Goal: Information Seeking & Learning: Learn about a topic

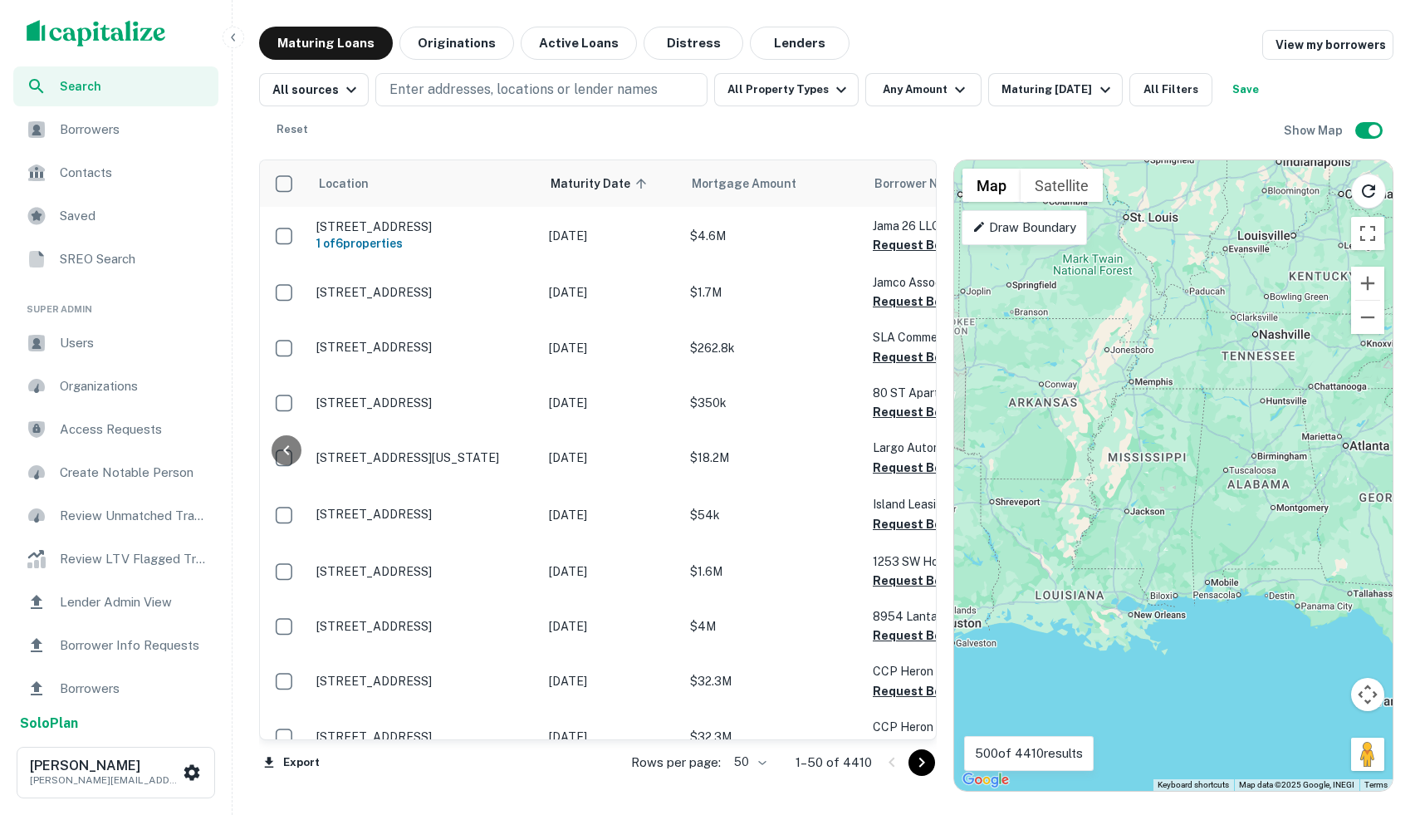
scroll to position [0, 1737]
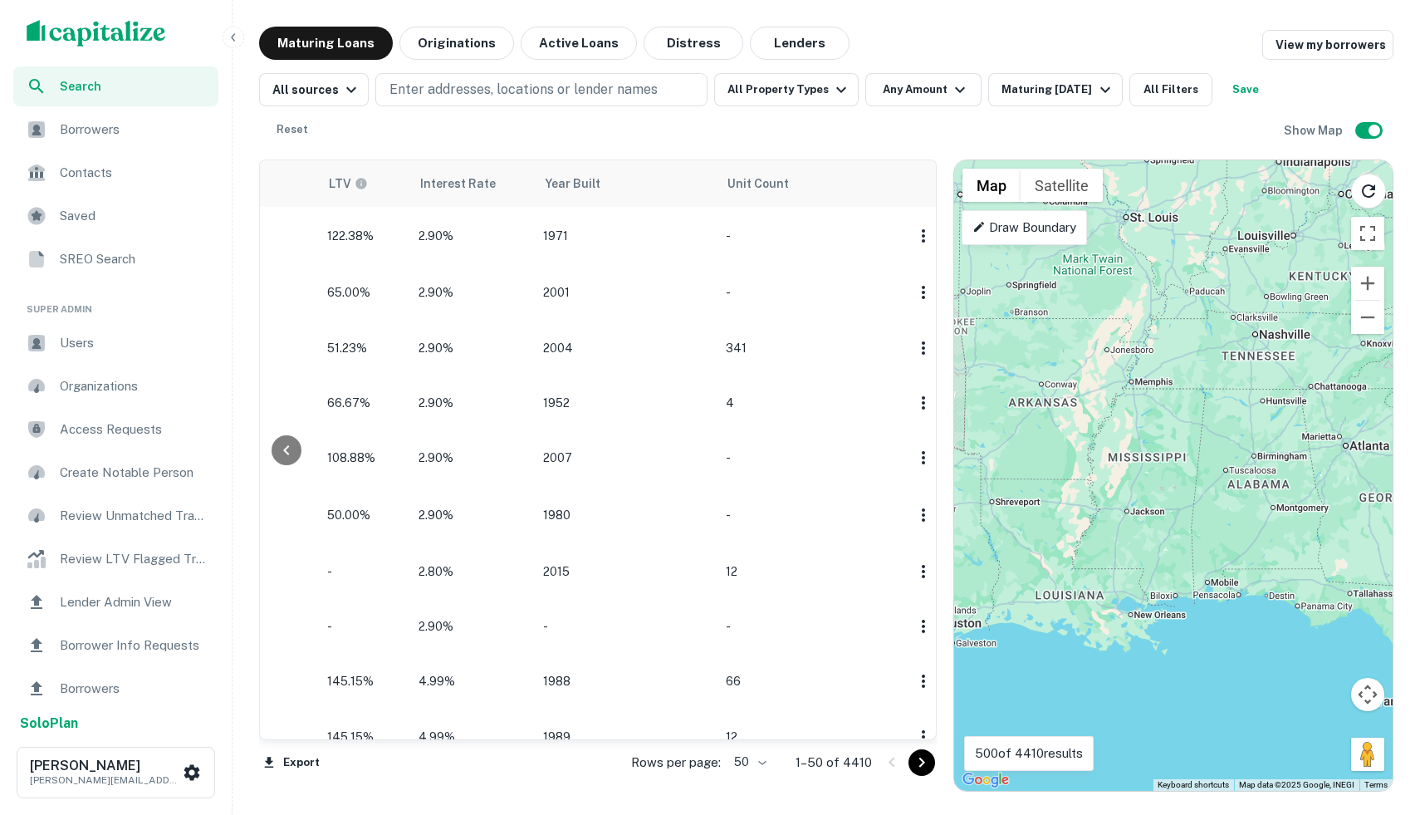
click at [50, 47] on div "scrollable content" at bounding box center [116, 33] width 232 height 66
click at [46, 31] on img "scrollable content" at bounding box center [97, 33] width 140 height 27
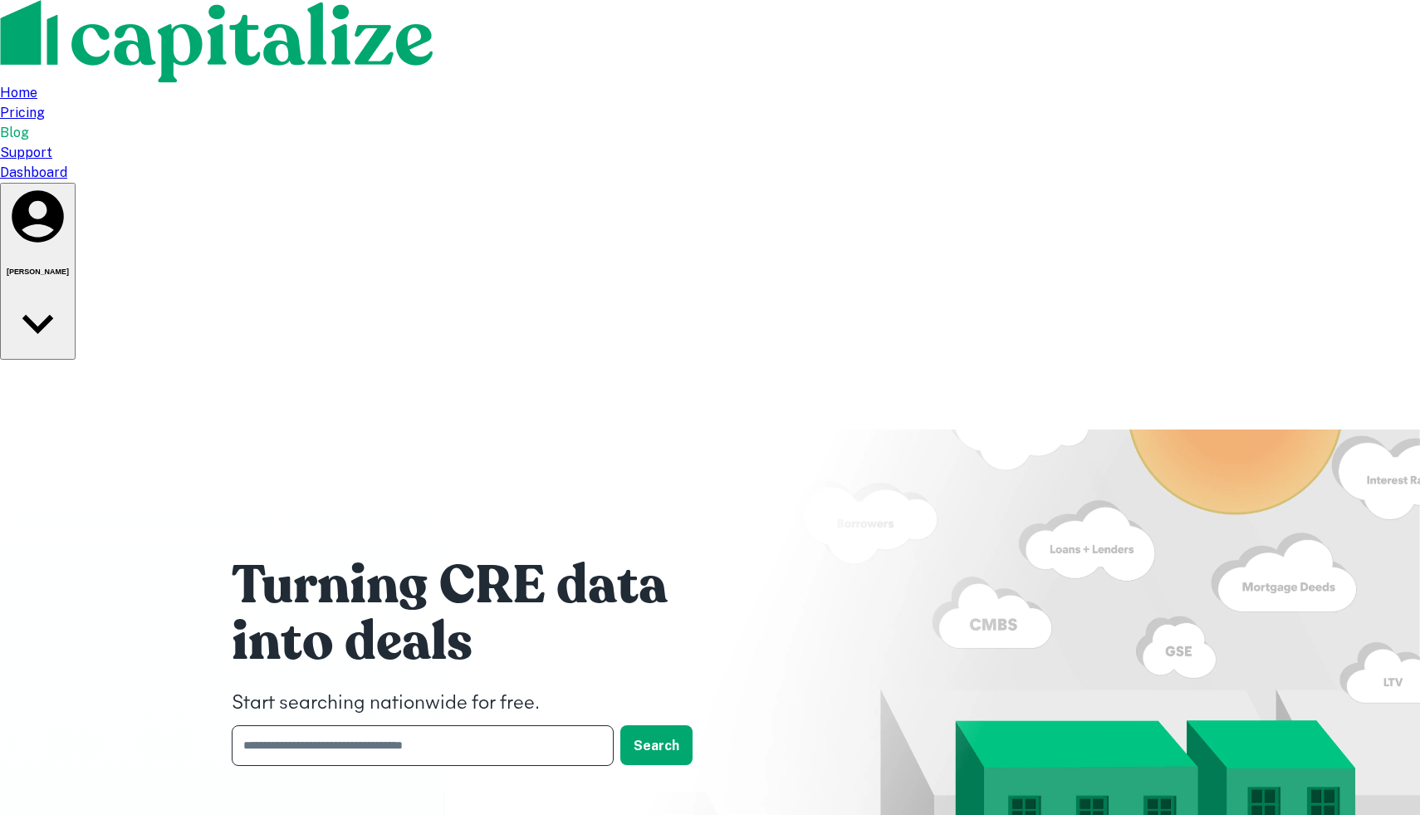
click at [283, 725] on input "text" at bounding box center [417, 745] width 370 height 41
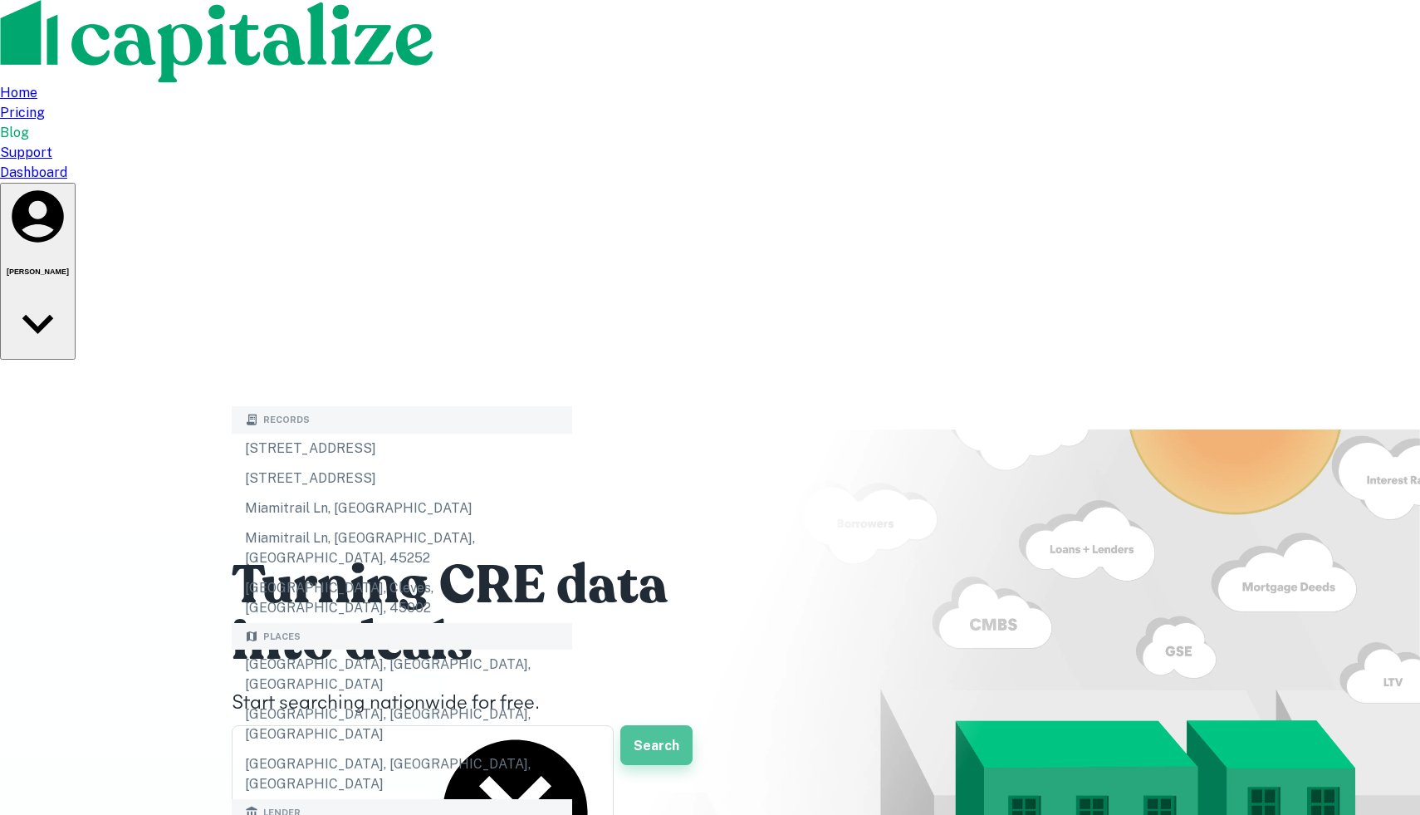
click at [630, 725] on button "Search" at bounding box center [657, 745] width 72 height 40
type input "**********"
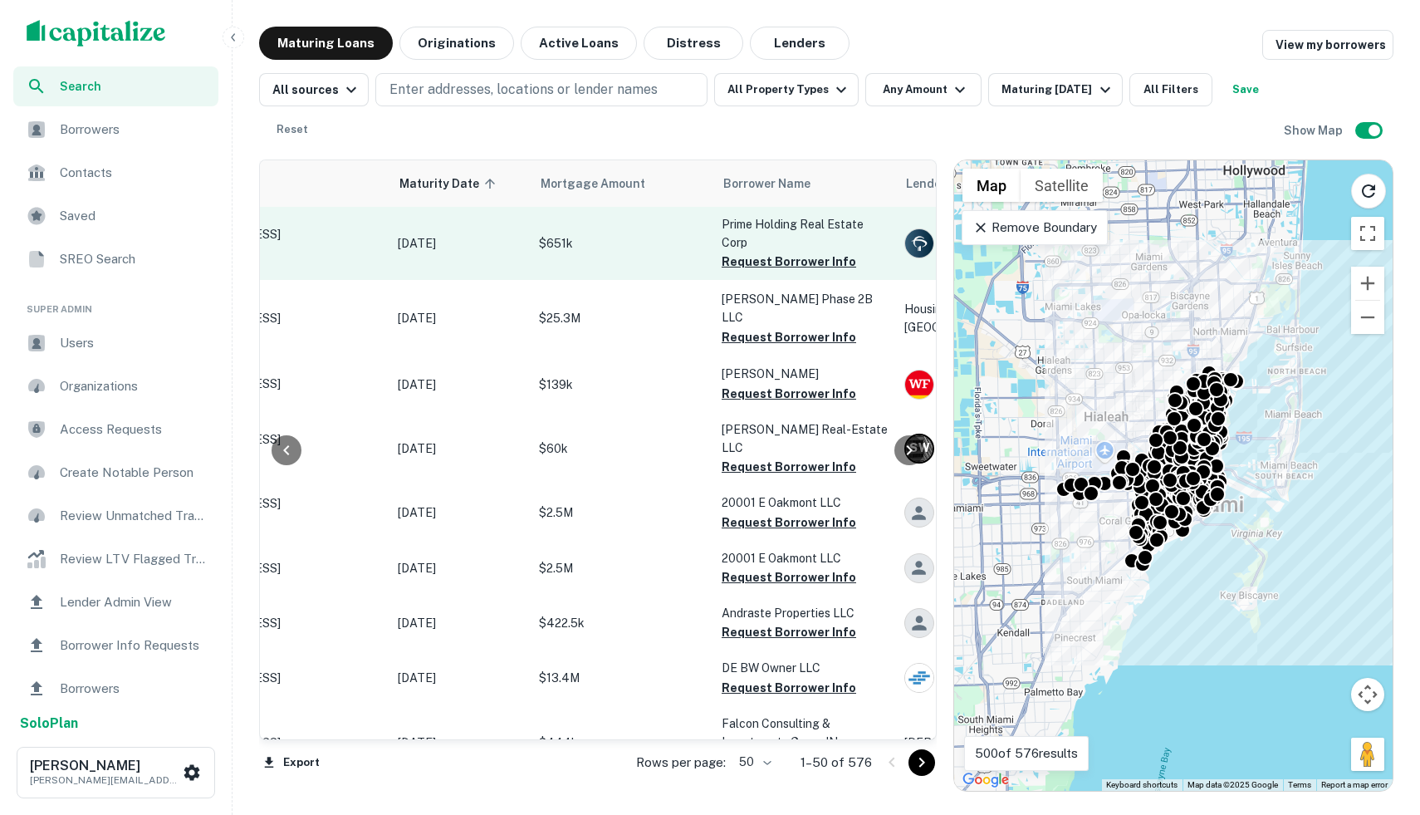
scroll to position [0, 182]
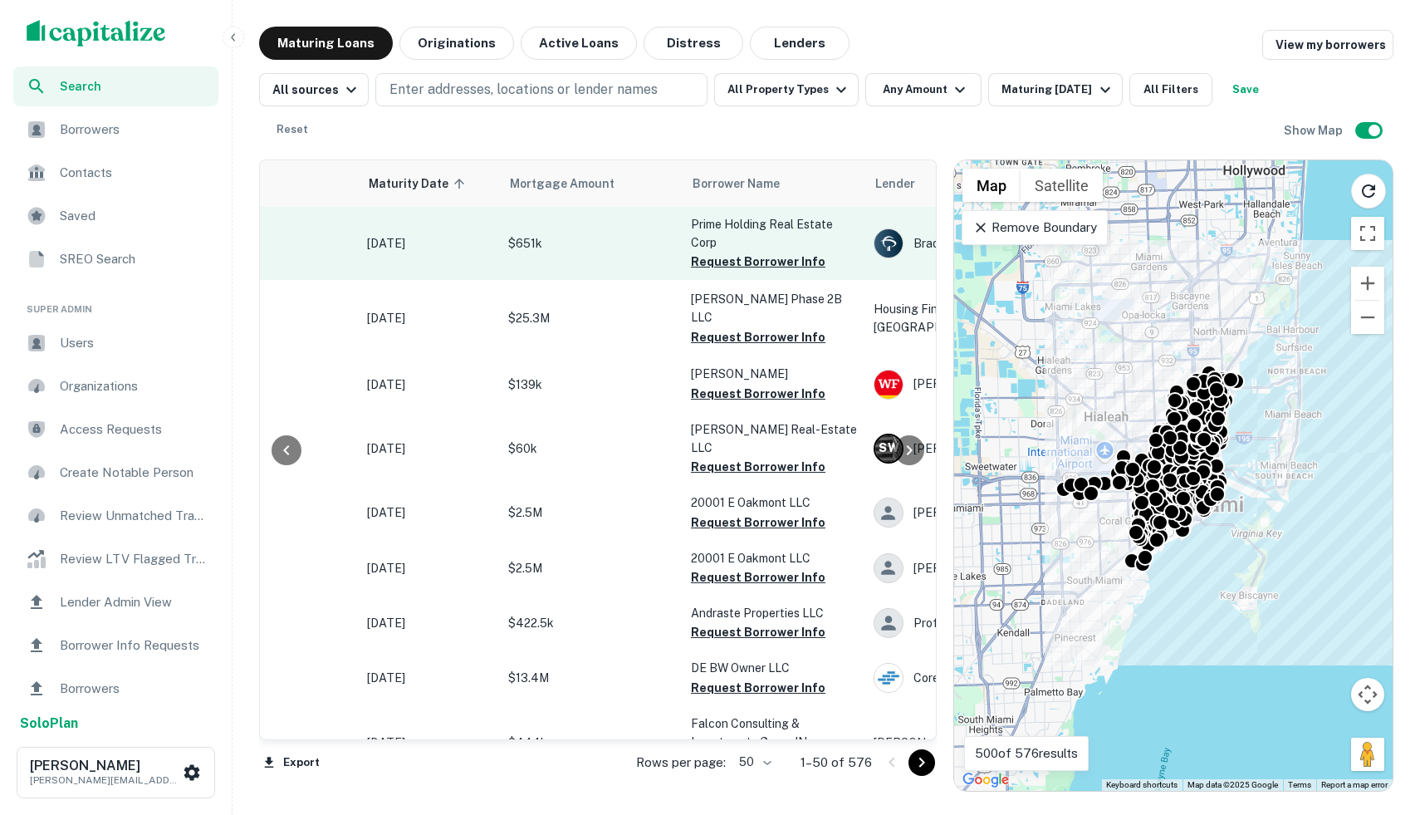
click at [675, 253] on td "$651k" at bounding box center [591, 243] width 183 height 73
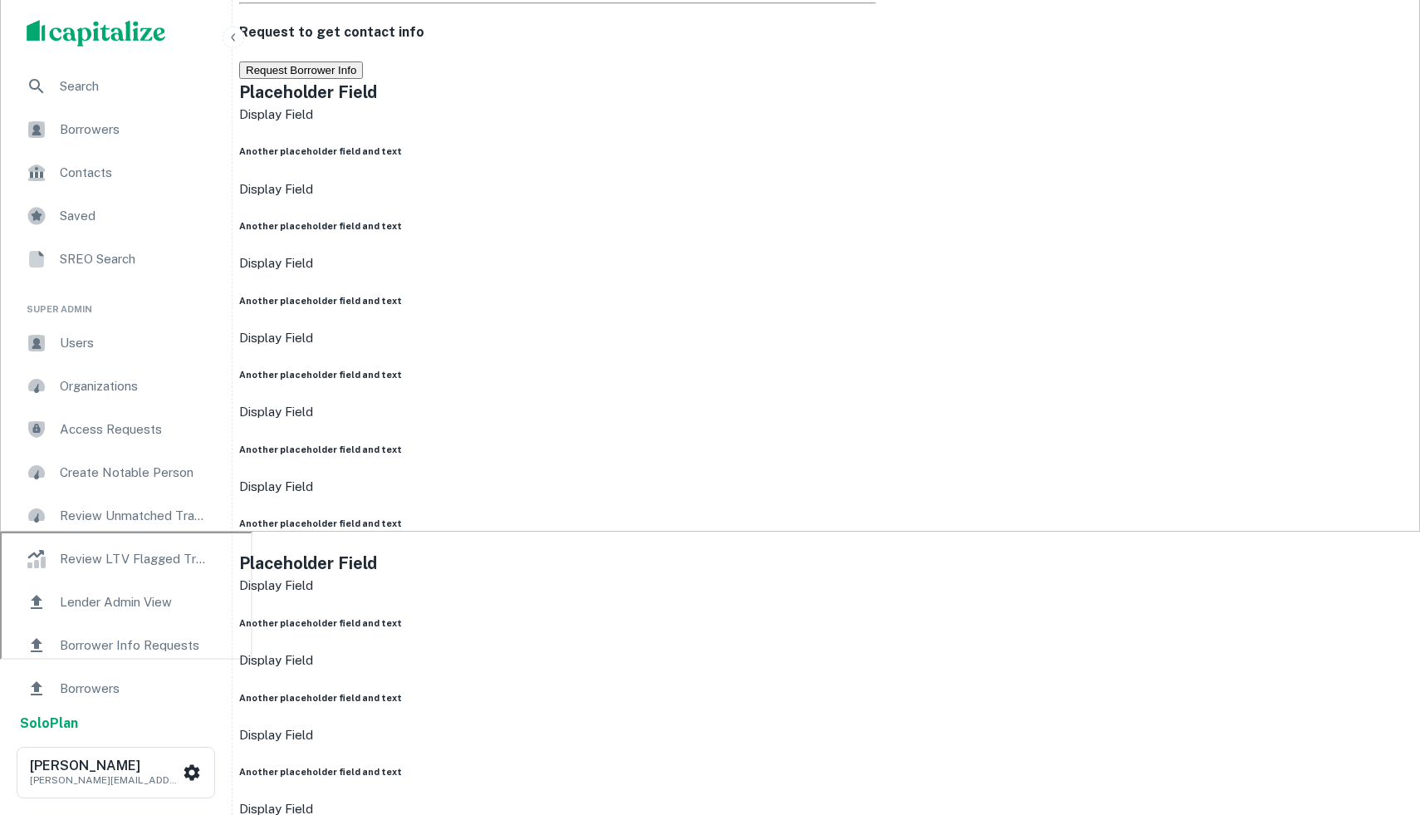
scroll to position [288, 0]
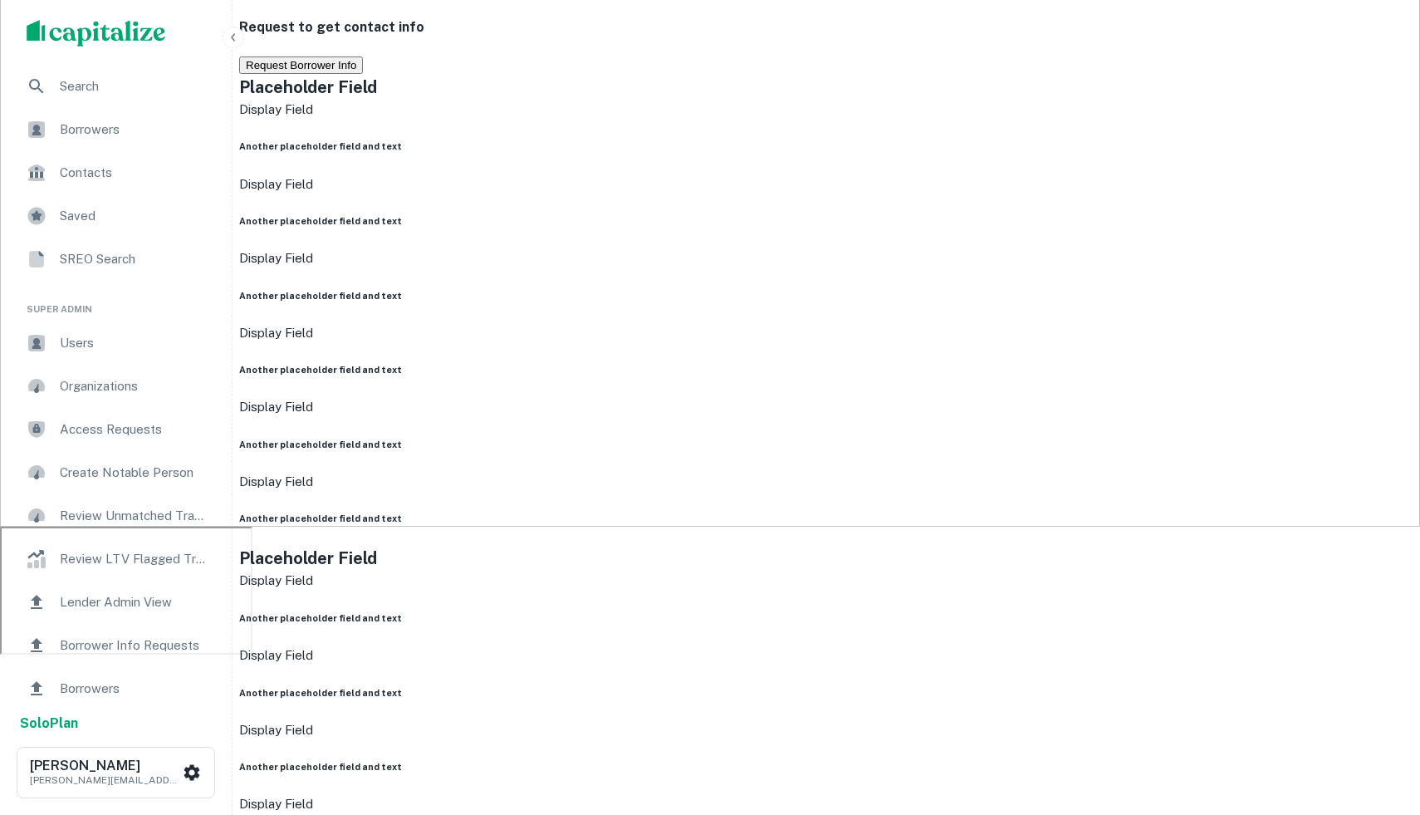
click at [322, 326] on body "Search Borrowers Contacts Saved SREO Search Super Admin Users Organizations Acc…" at bounding box center [710, 119] width 1420 height 815
click at [313, 694] on li "Transfers" at bounding box center [710, 704] width 1420 height 20
click at [322, 324] on body "Search Borrowers Contacts Saved SREO Search Super Admin Users Organizations Acc…" at bounding box center [710, 119] width 1420 height 815
click at [311, 714] on li "Liens" at bounding box center [710, 724] width 1420 height 20
type input "****"
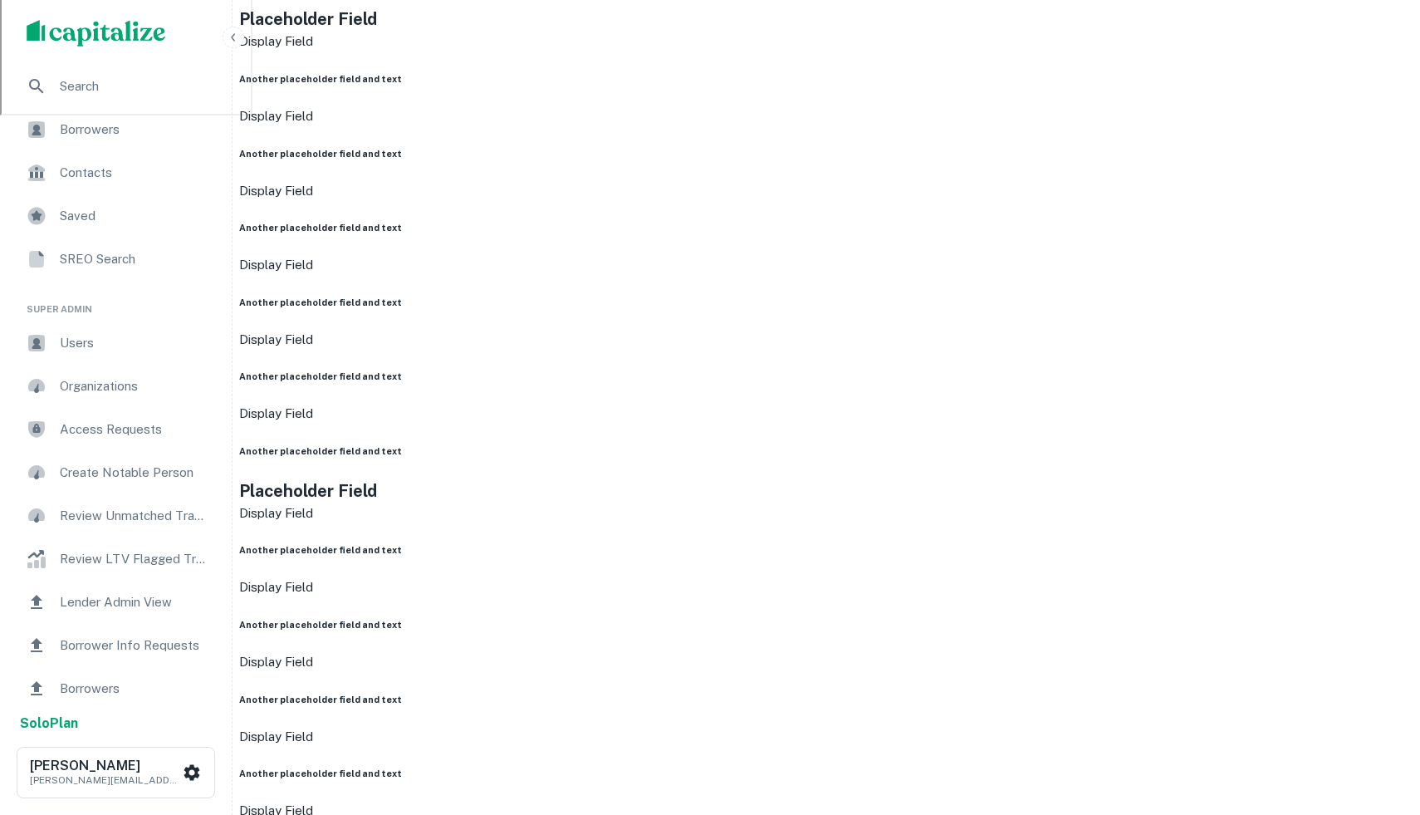
scroll to position [714, 0]
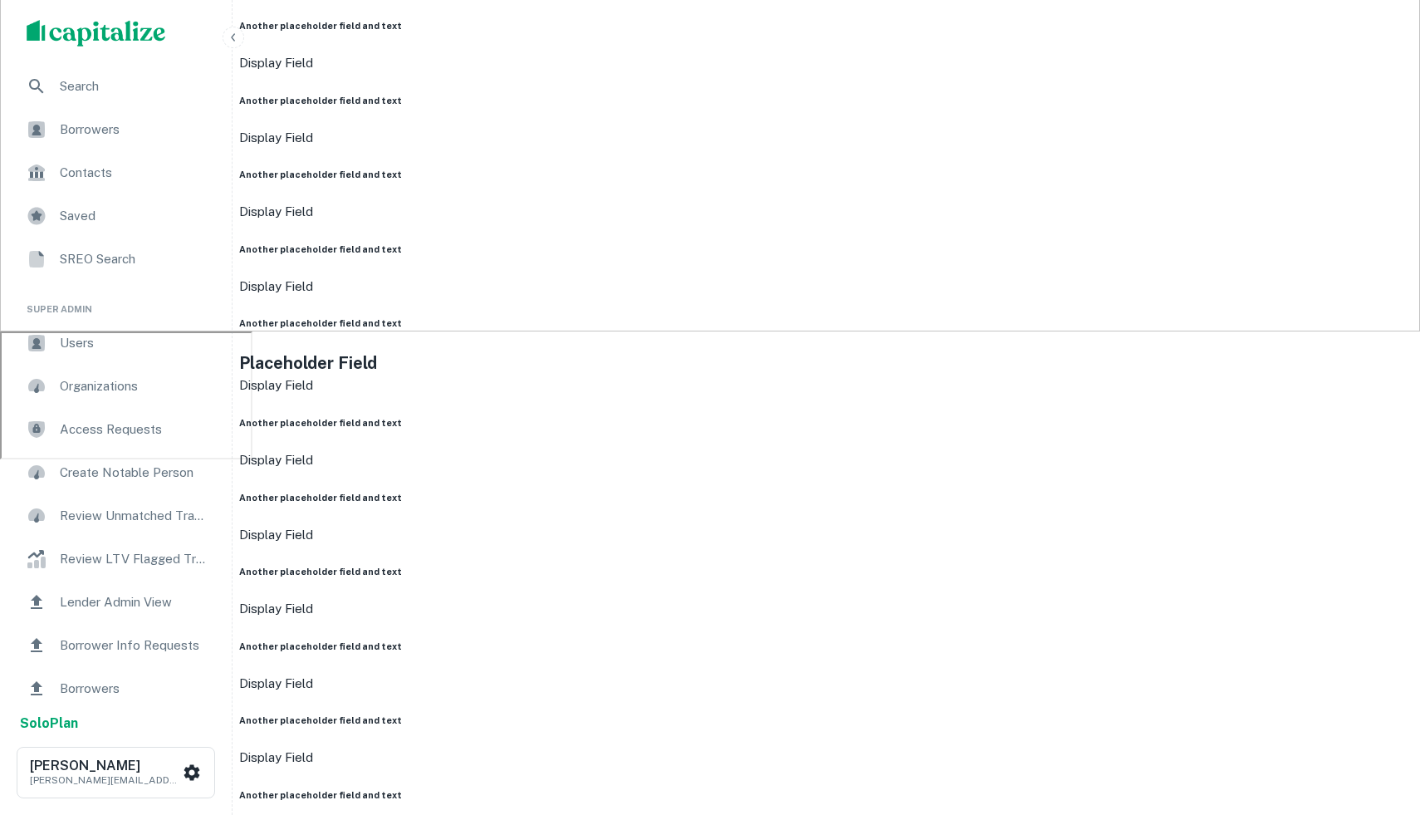
scroll to position [0, 0]
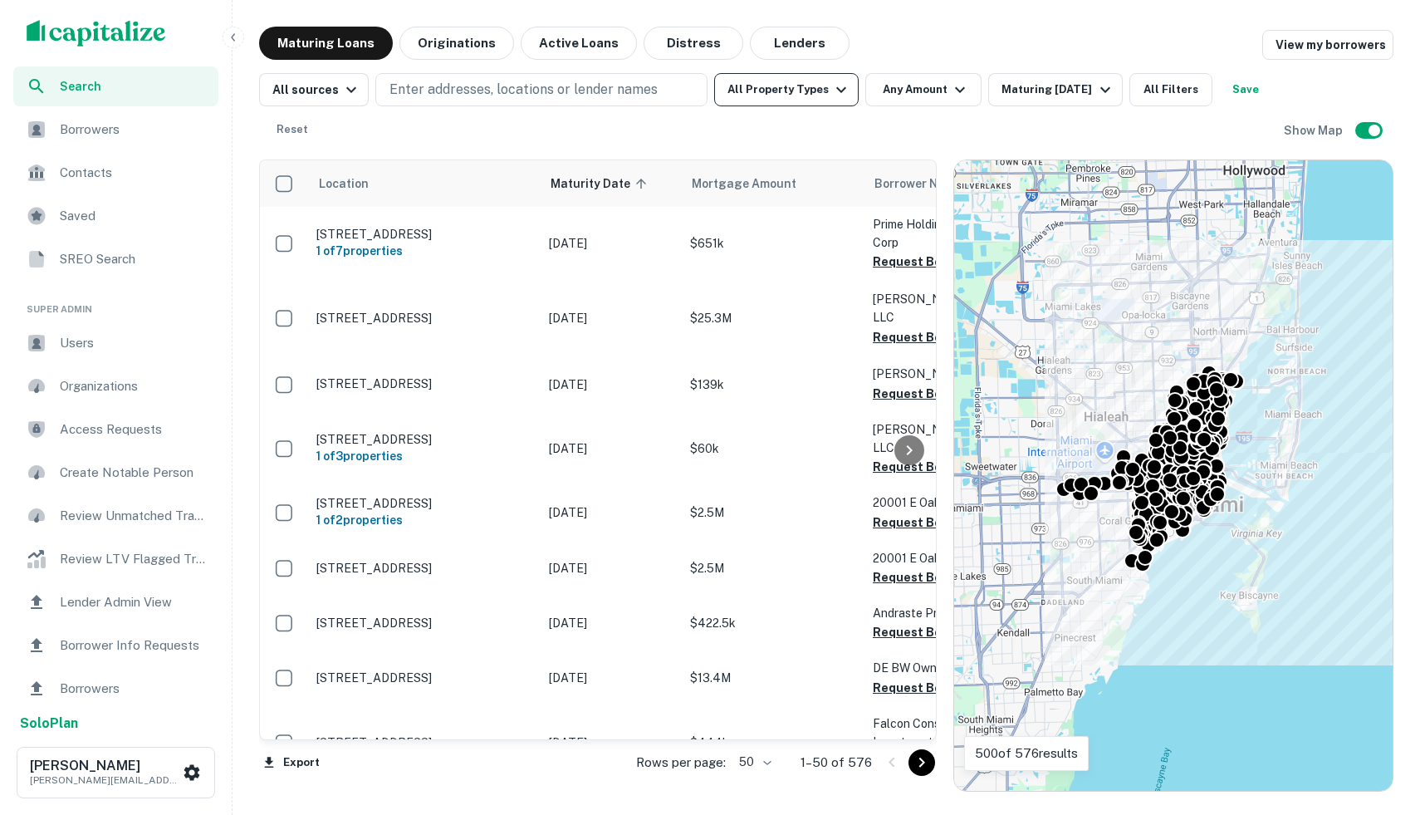
click at [829, 79] on button "All Property Types" at bounding box center [786, 89] width 145 height 33
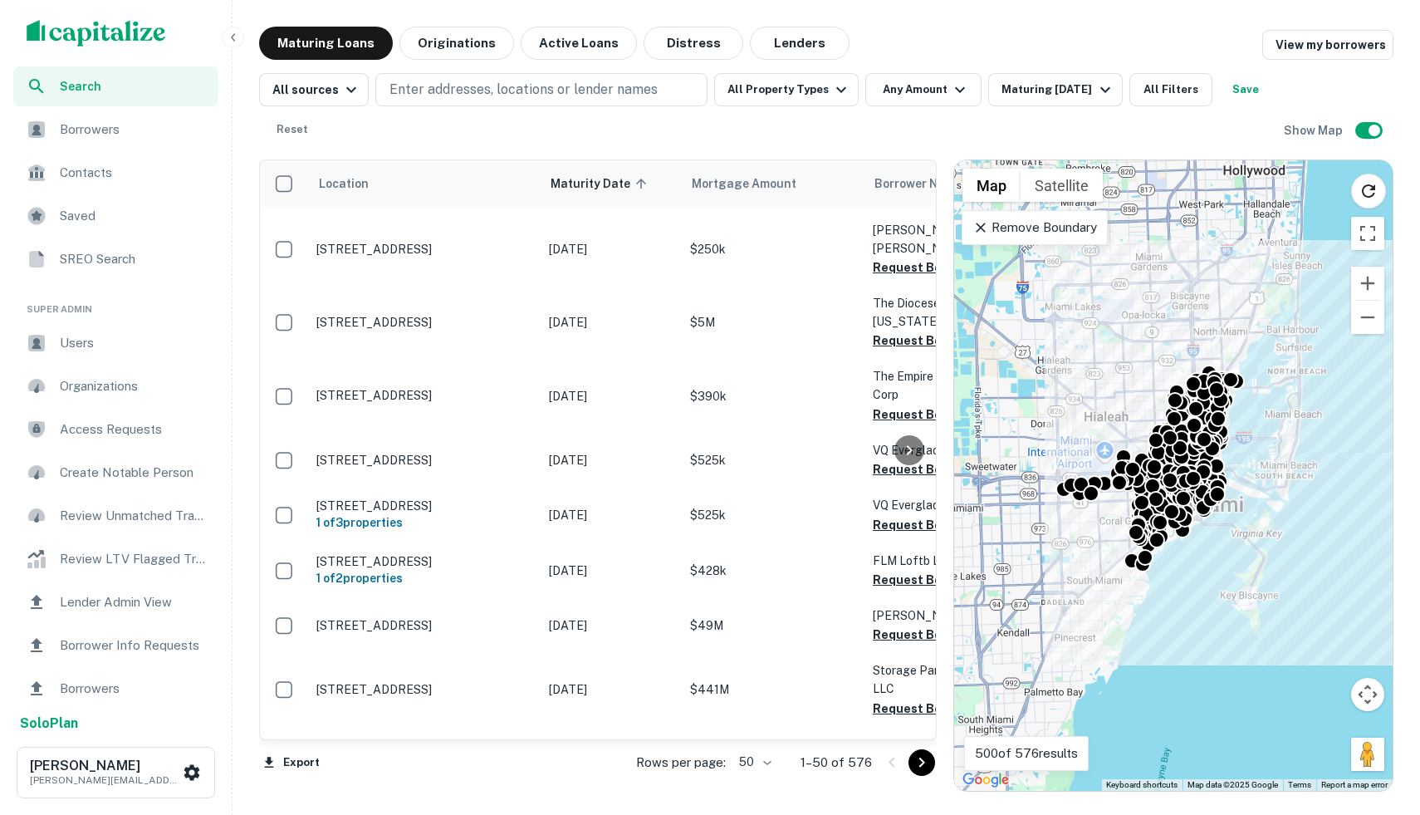
scroll to position [1958, 0]
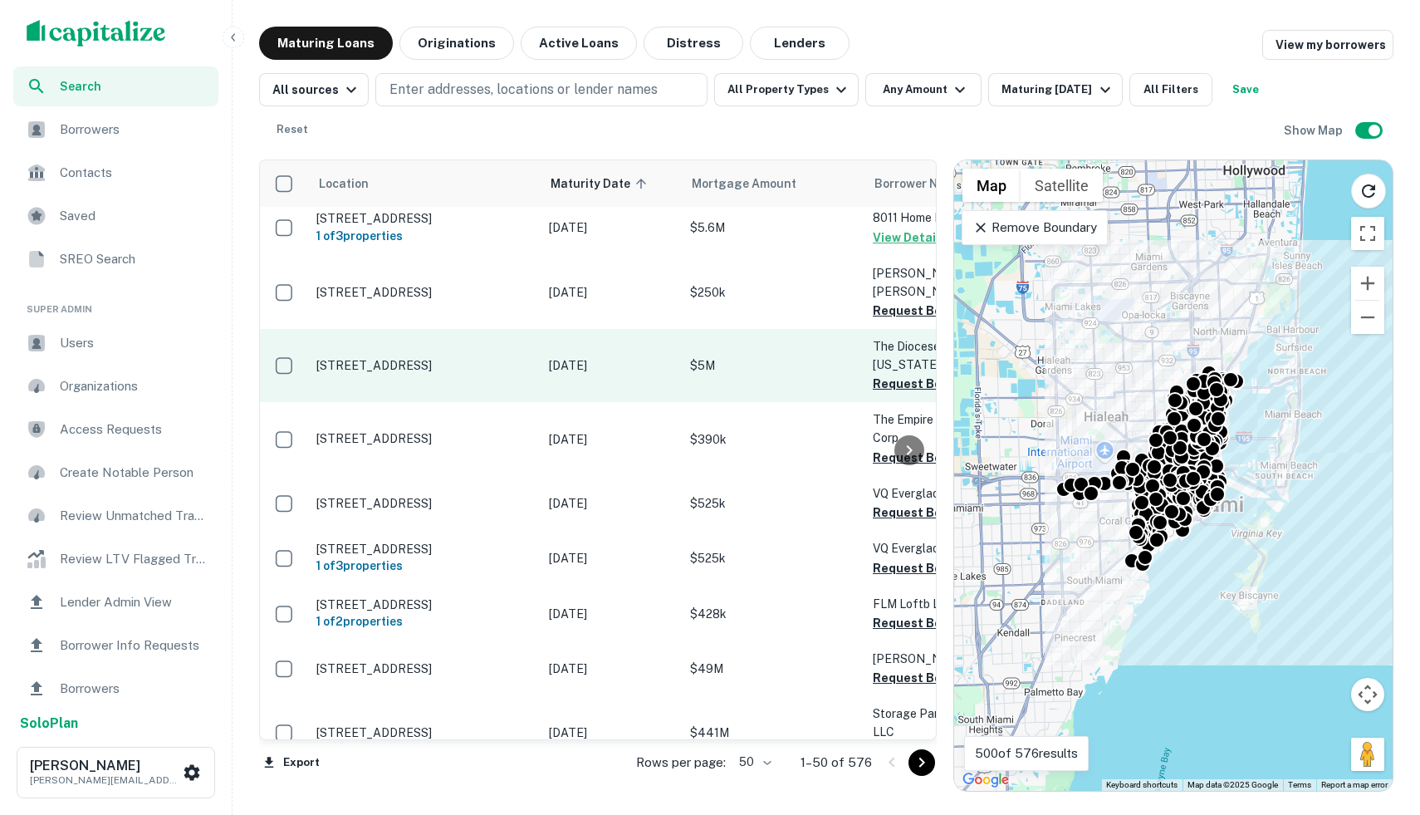
click at [755, 356] on p "$5M" at bounding box center [773, 365] width 166 height 18
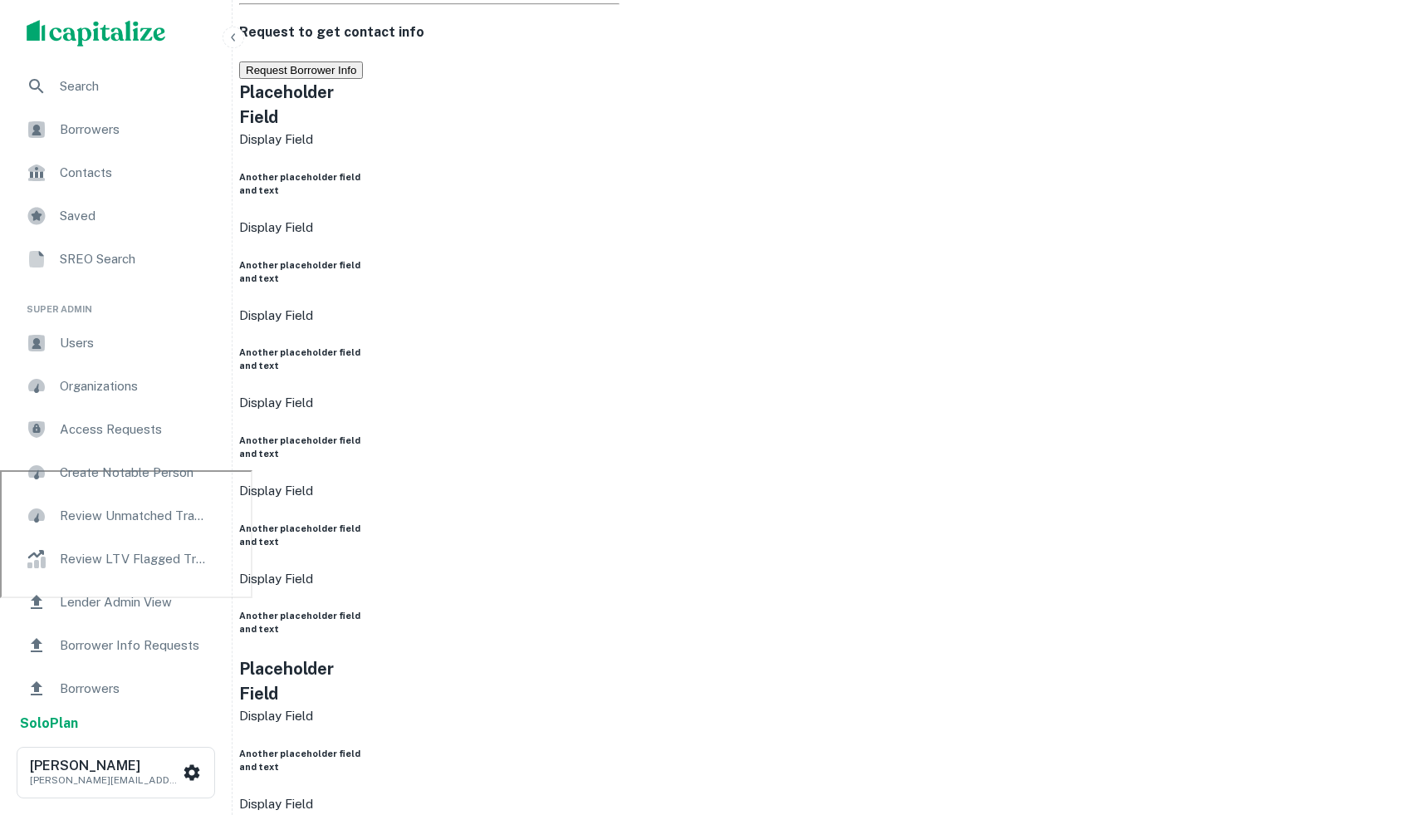
scroll to position [373, 0]
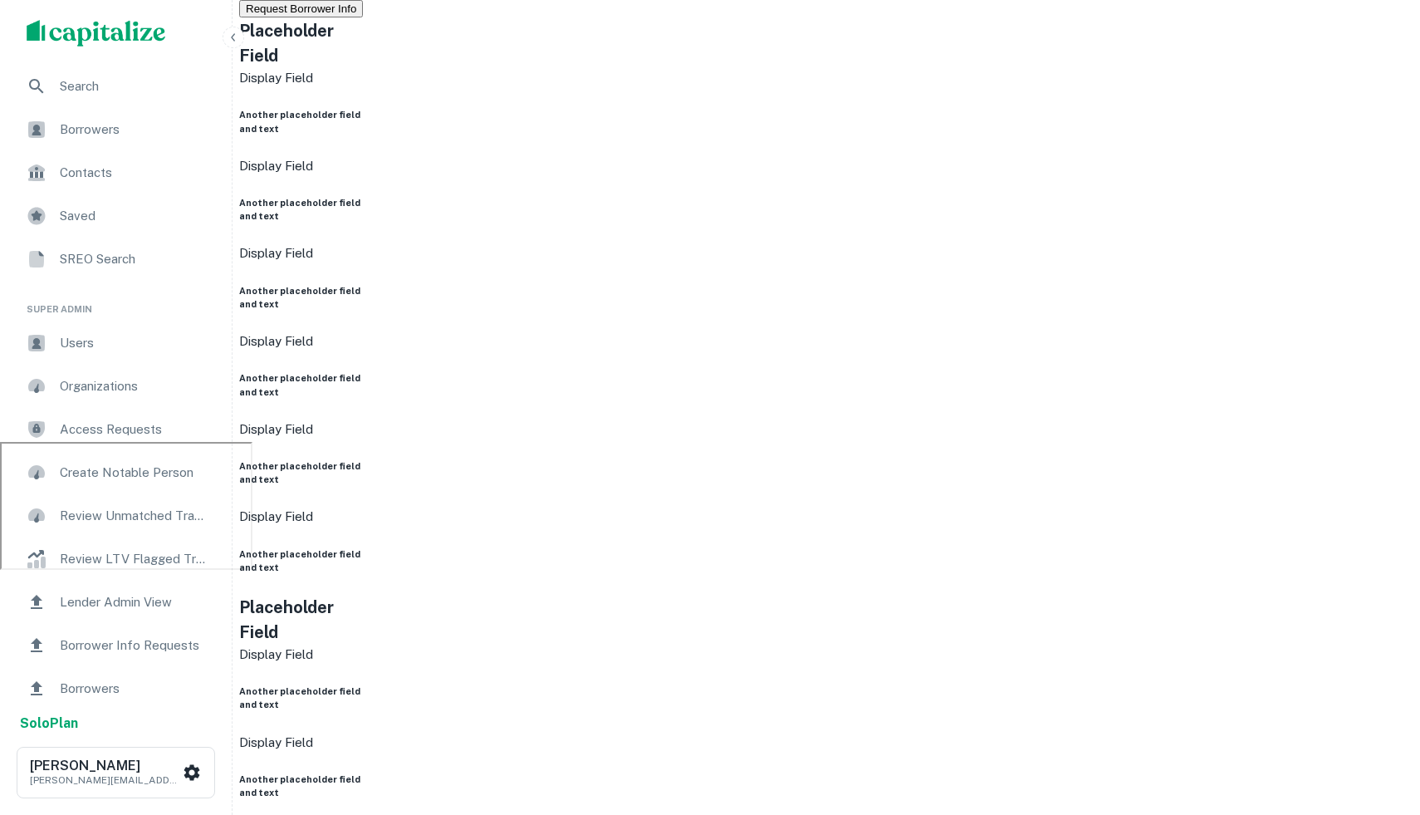
drag, startPoint x: 1375, startPoint y: 575, endPoint x: 1102, endPoint y: 450, distance: 299.6
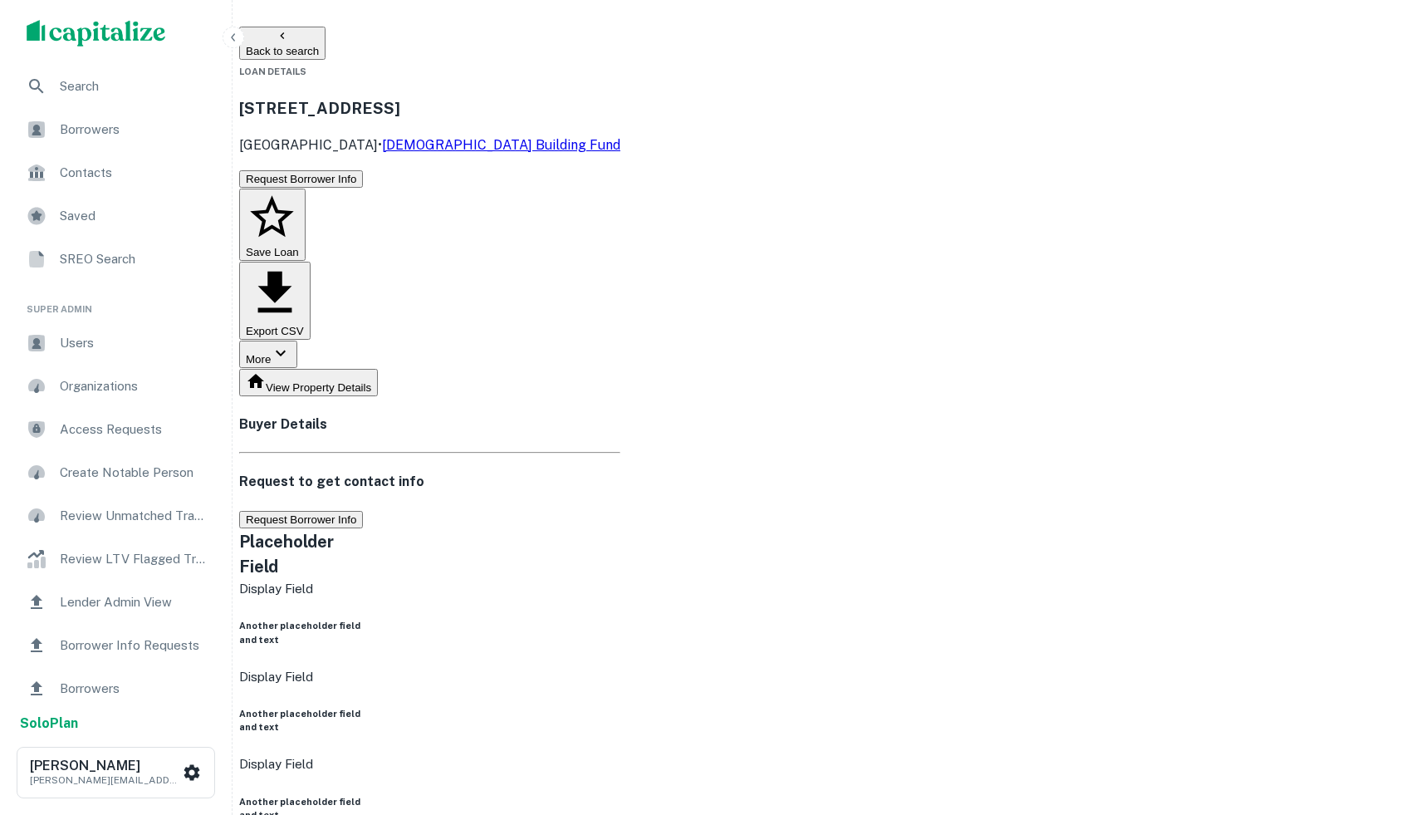
scroll to position [483, 0]
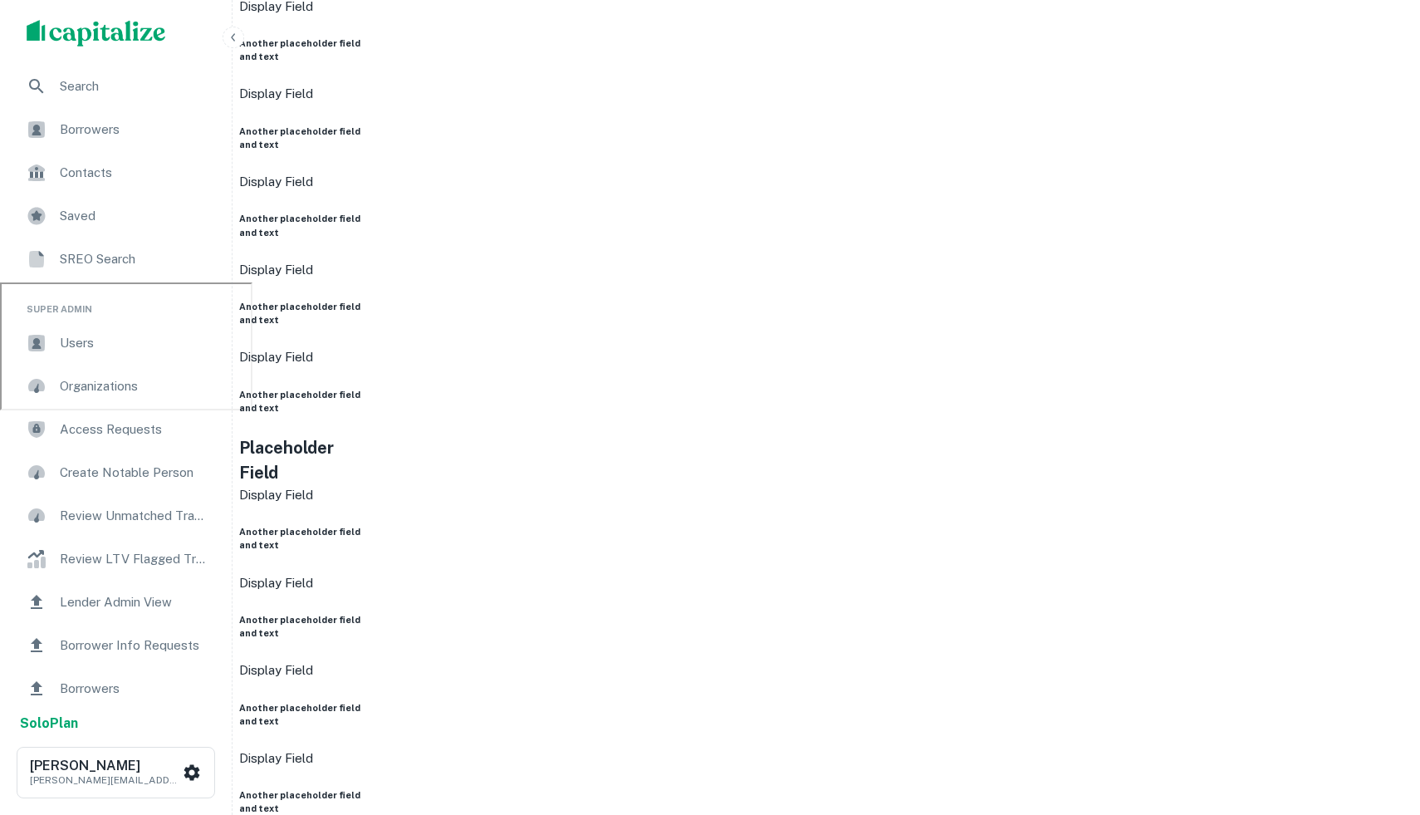
scroll to position [567, 0]
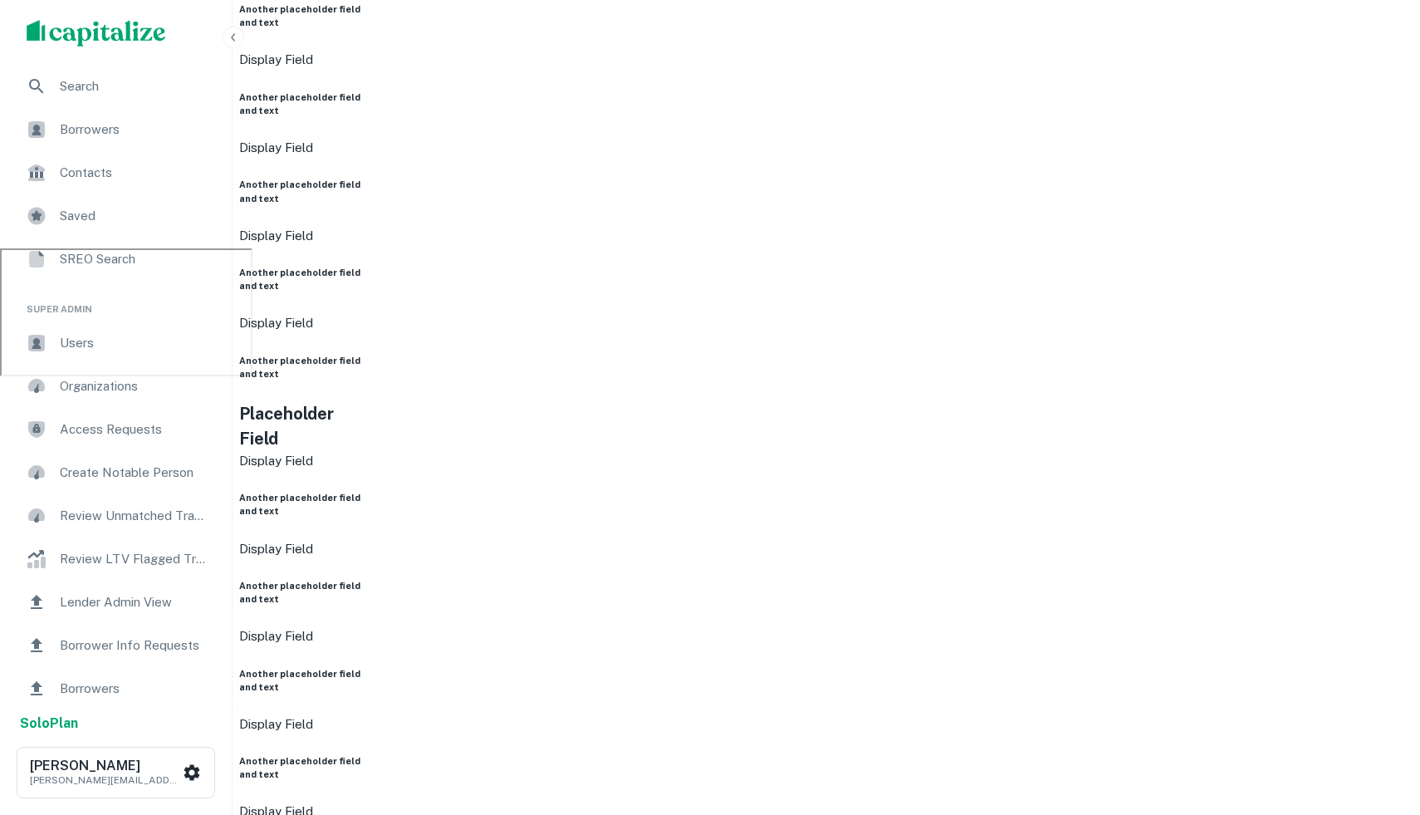
drag, startPoint x: 993, startPoint y: 547, endPoint x: 989, endPoint y: 813, distance: 266.7
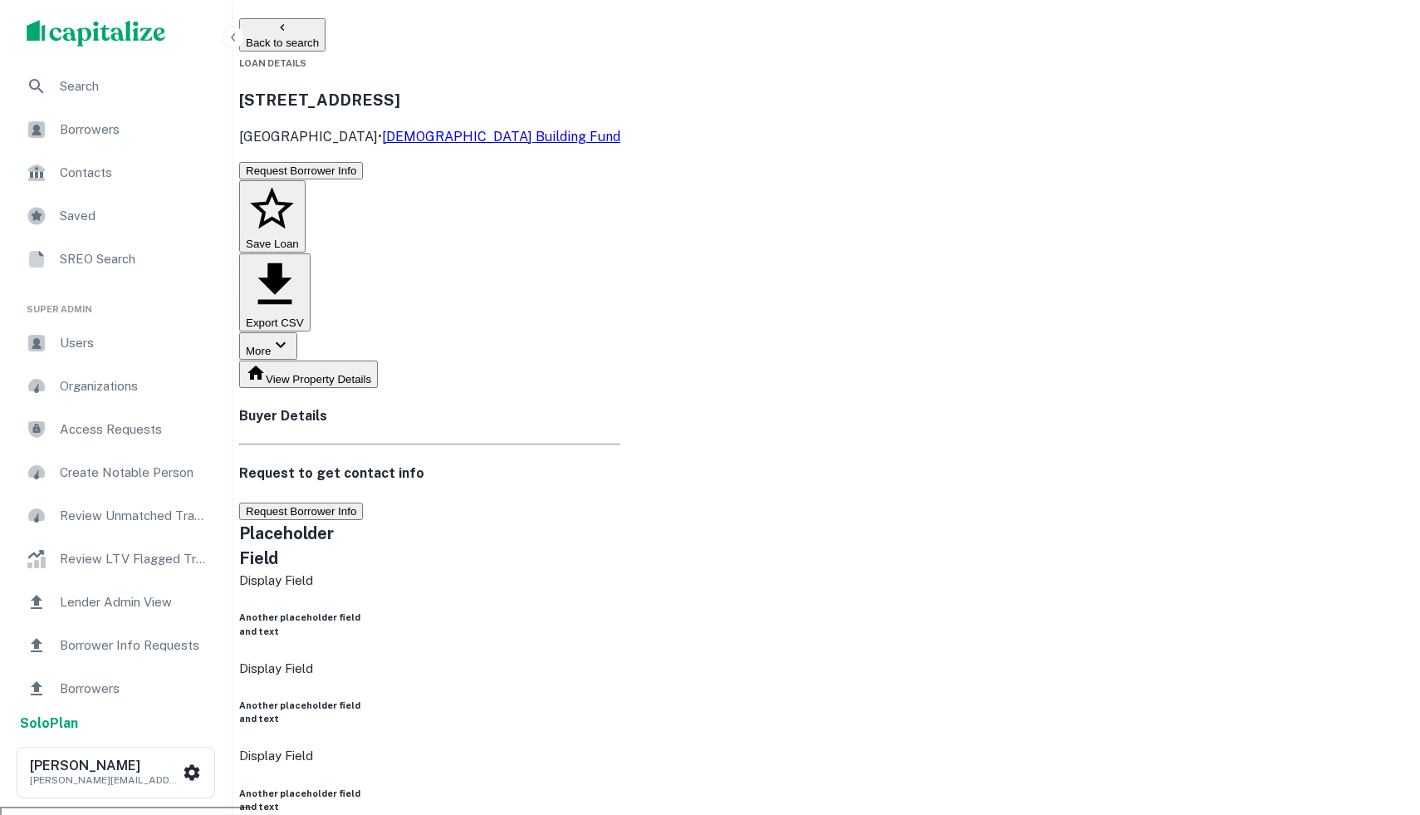
scroll to position [0, 0]
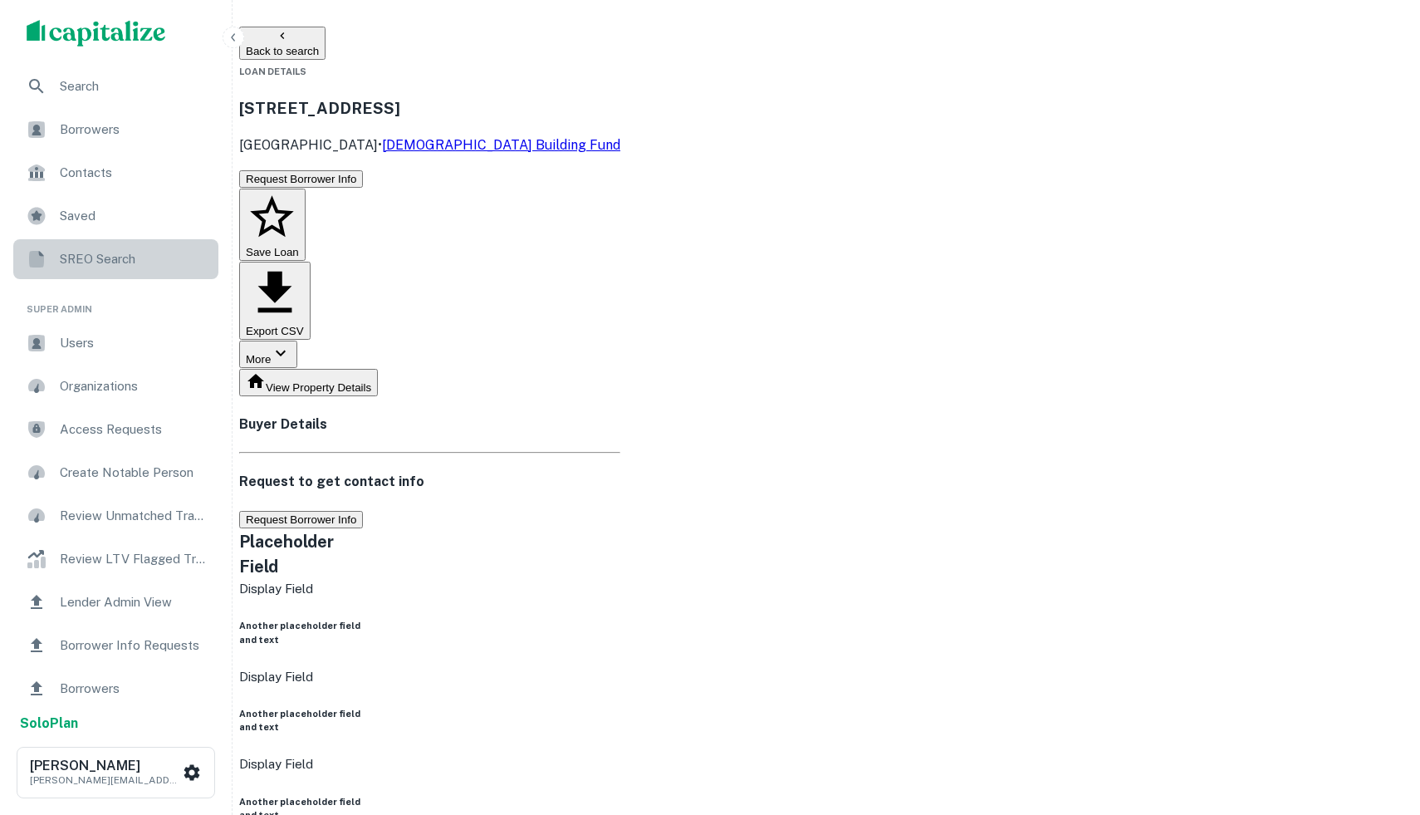
click at [123, 253] on span "SREO Search" at bounding box center [134, 259] width 149 height 20
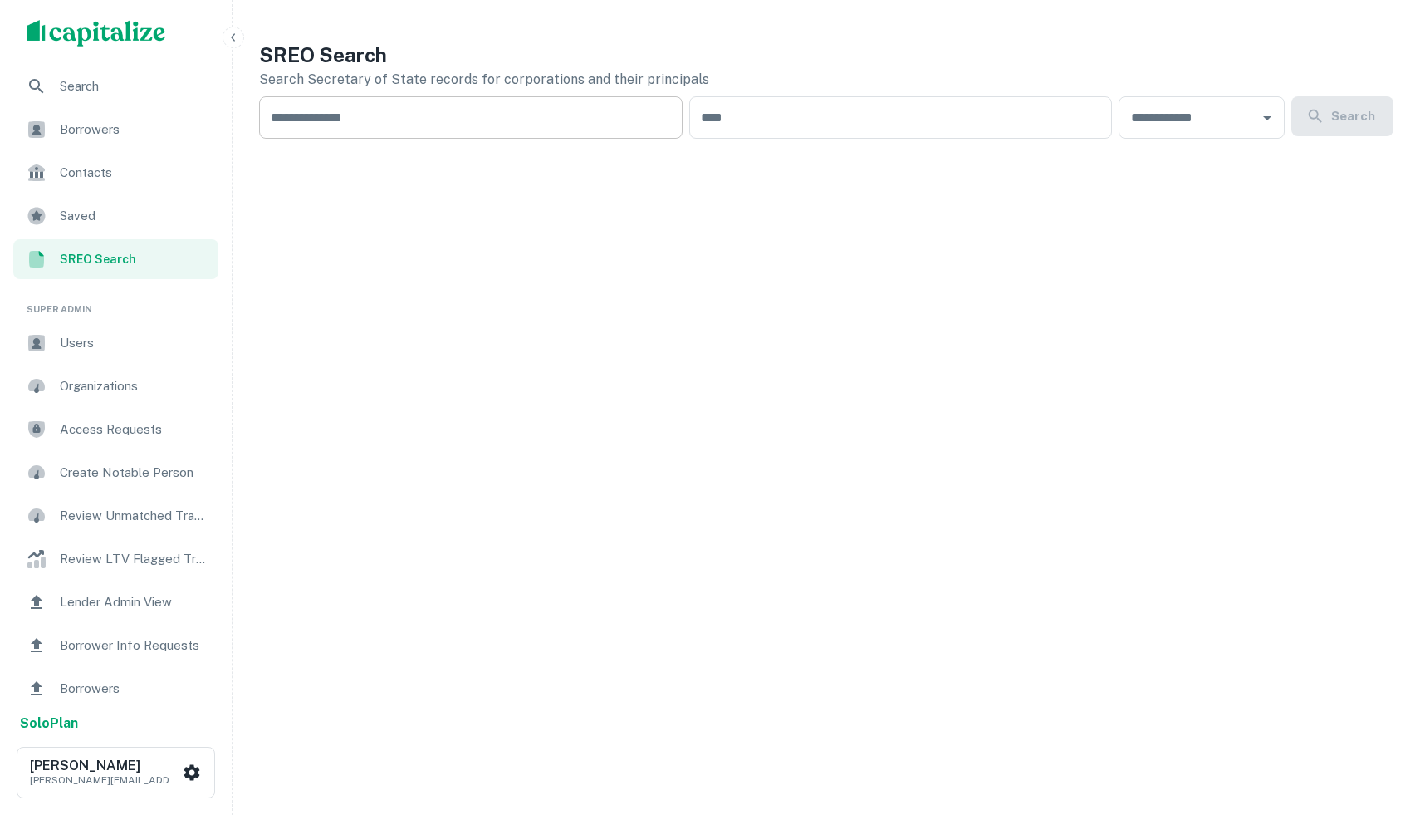
click at [355, 127] on input "text" at bounding box center [471, 117] width 424 height 42
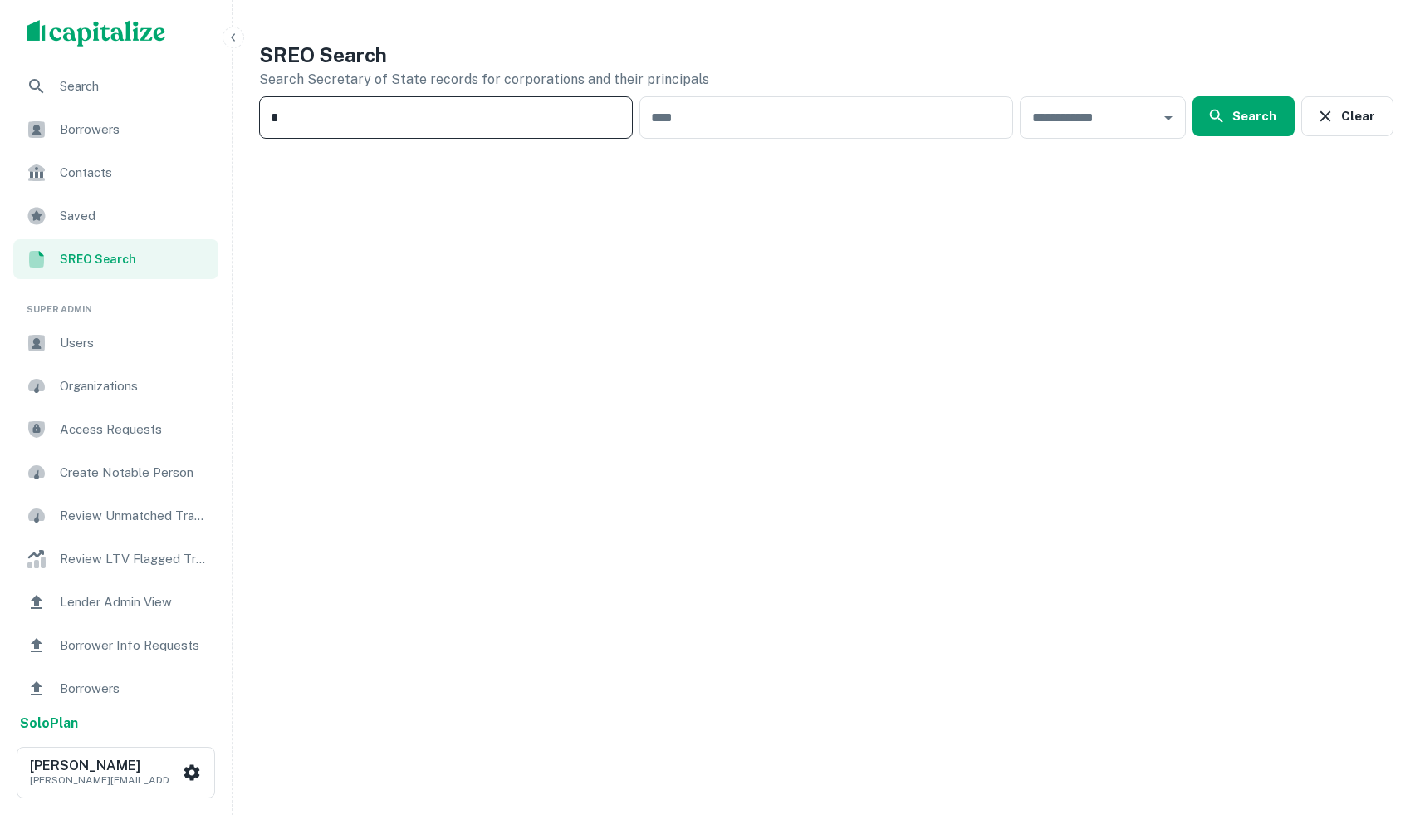
type input "*"
click at [313, 196] on div "SREO Search Search Secretary of State records for corporations and their princi…" at bounding box center [826, 414] width 1175 height 775
click at [1254, 126] on button "Search" at bounding box center [1244, 116] width 102 height 40
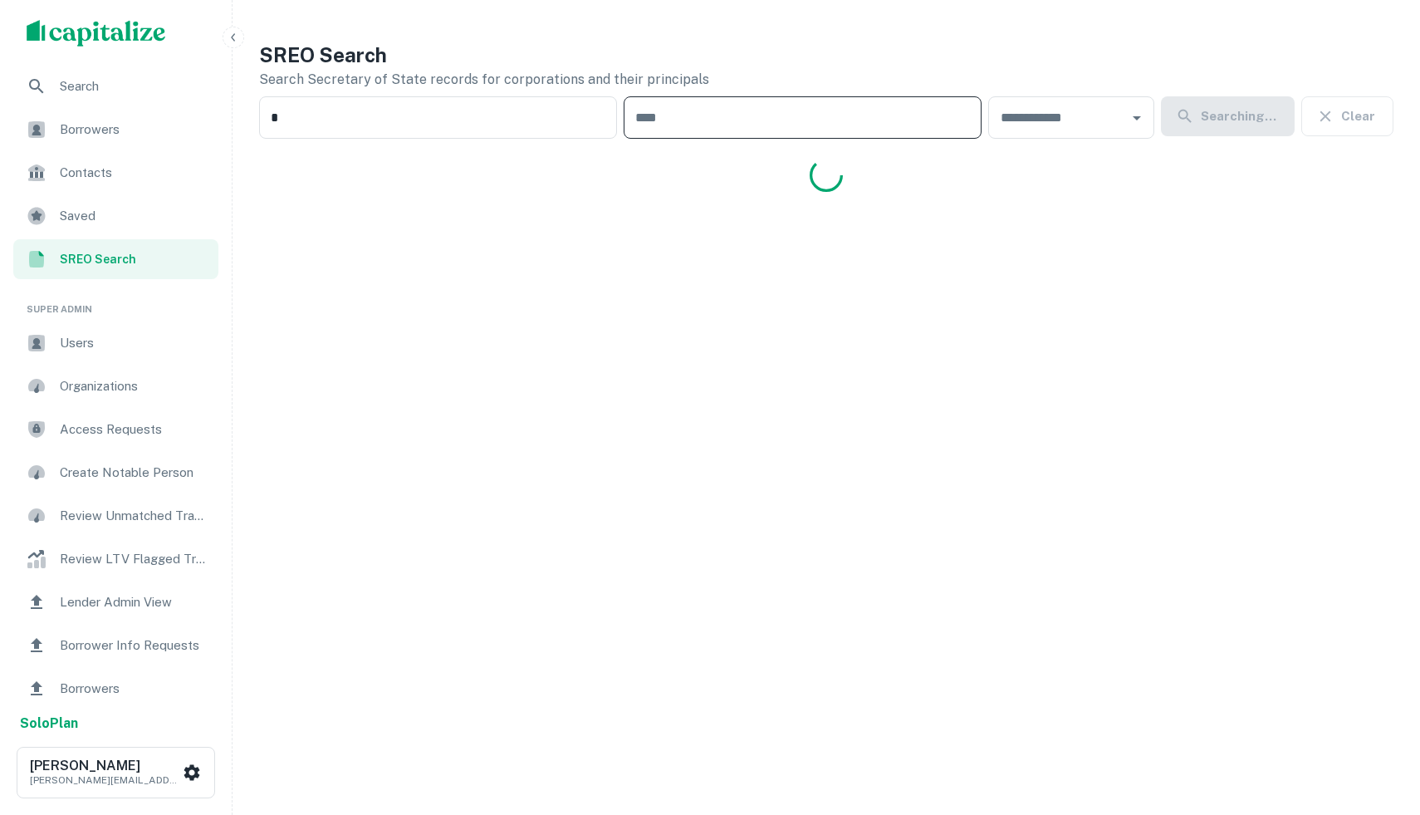
click at [787, 124] on input "text" at bounding box center [803, 117] width 358 height 42
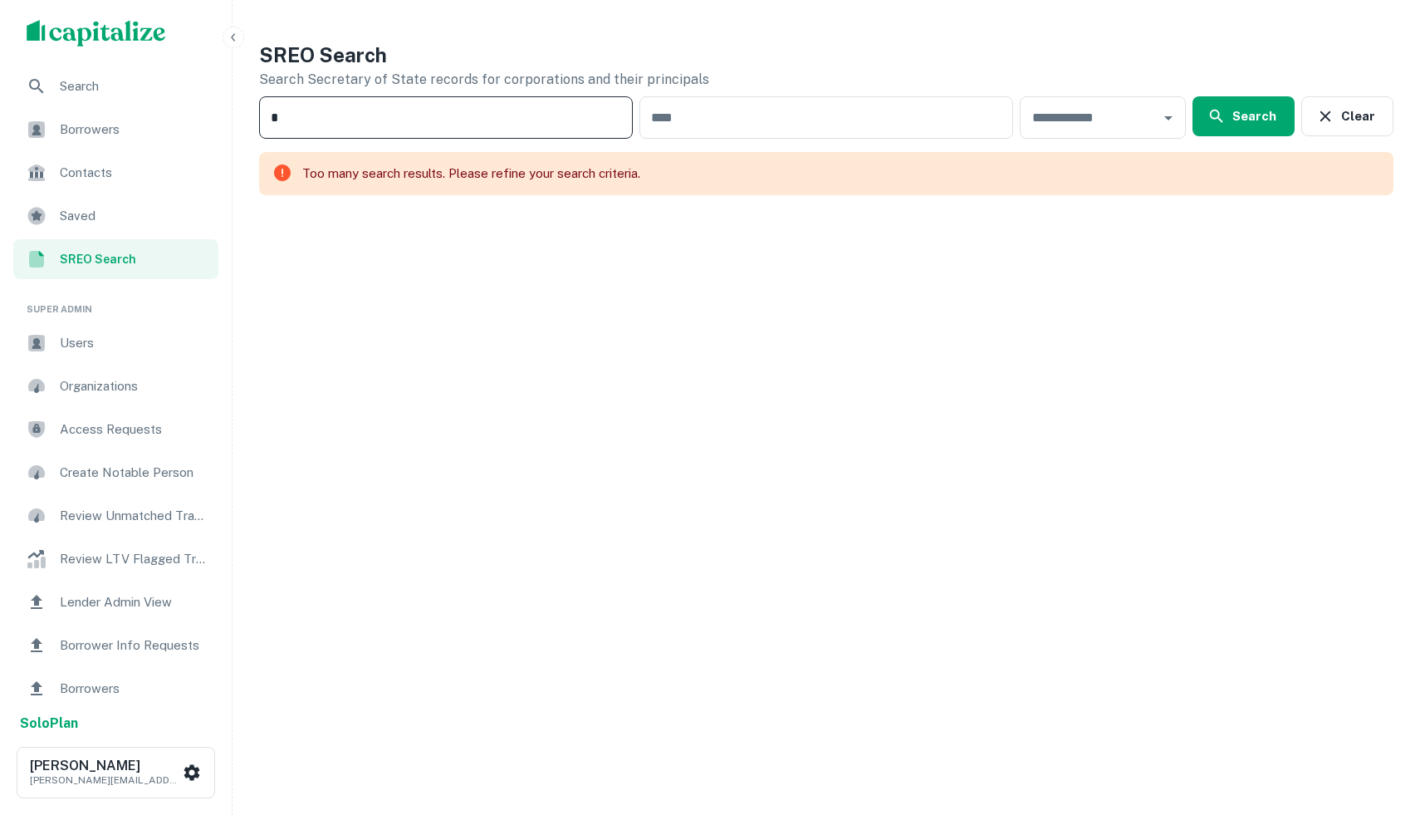
click at [556, 137] on input "*" at bounding box center [446, 117] width 374 height 42
click at [707, 120] on input "text" at bounding box center [827, 117] width 374 height 42
click at [581, 368] on div "SREO Search Search Secretary of State records for corporations and their princi…" at bounding box center [826, 414] width 1175 height 775
click at [86, 179] on span "Contacts" at bounding box center [134, 173] width 149 height 20
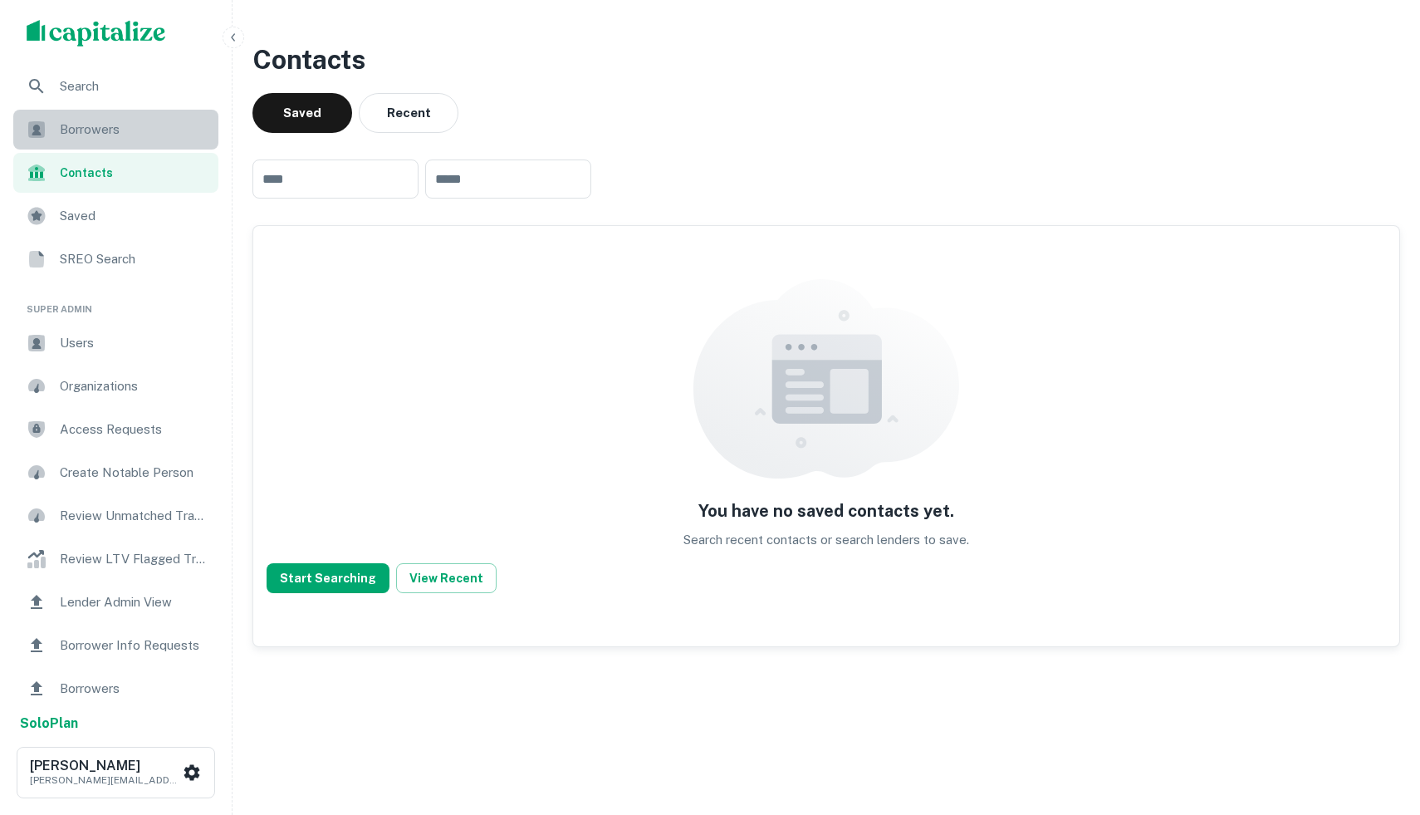
click at [120, 130] on span "Borrowers" at bounding box center [134, 130] width 149 height 20
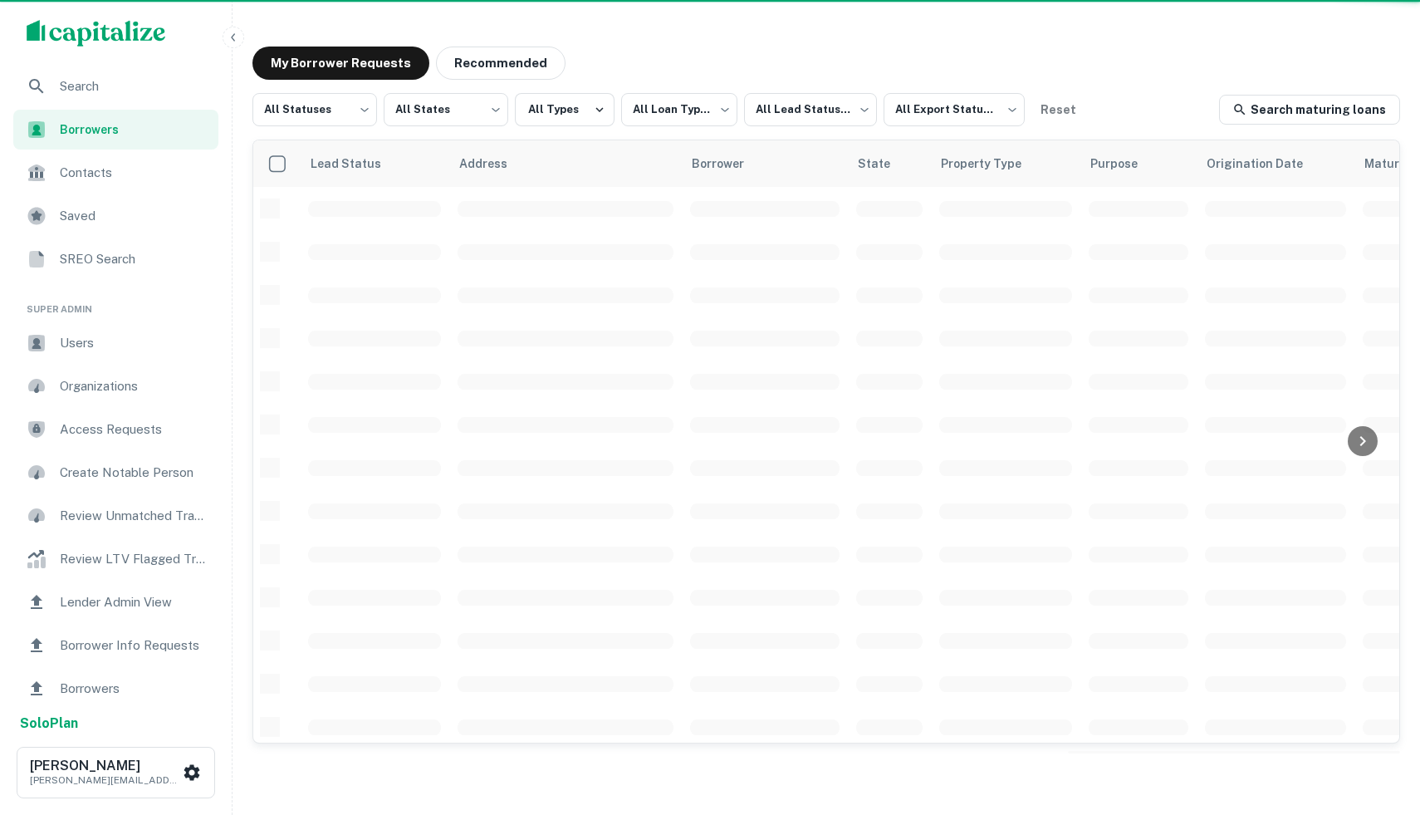
click at [114, 254] on span "SREO Search" at bounding box center [134, 259] width 149 height 20
